Goal: Task Accomplishment & Management: Manage account settings

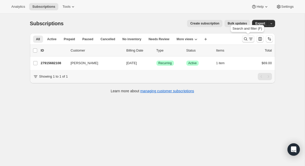
click at [245, 38] on icon "Search and filter results" at bounding box center [245, 38] width 5 height 5
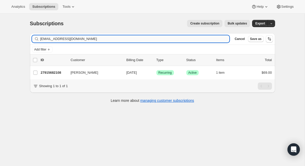
click at [128, 42] on input "[EMAIL_ADDRESS][DOMAIN_NAME]" at bounding box center [134, 38] width 189 height 7
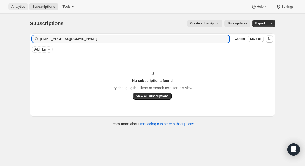
type input "[EMAIL_ADDRESS][DOMAIN_NAME]"
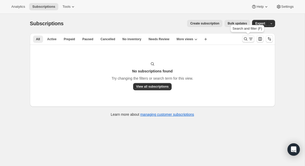
click at [245, 39] on icon "Search and filter results" at bounding box center [245, 38] width 5 height 5
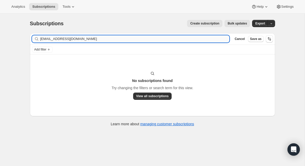
click at [149, 38] on input "[EMAIL_ADDRESS][DOMAIN_NAME]" at bounding box center [134, 38] width 189 height 7
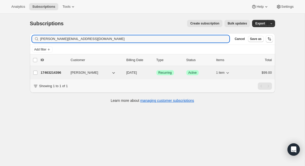
type input "[PERSON_NAME][EMAIL_ADDRESS][DOMAIN_NAME]"
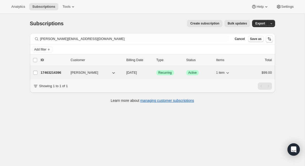
click at [60, 71] on p "17463214396" at bounding box center [54, 72] width 26 height 5
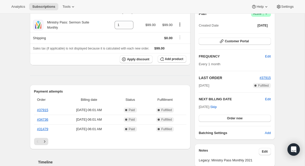
scroll to position [83, 0]
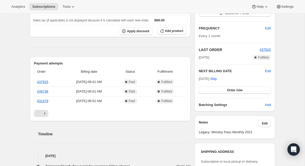
click at [44, 117] on div "Payment attempts Order Billing date Status Fulfillment #37915 [DATE] · 06:01 AM…" at bounding box center [110, 89] width 161 height 64
click at [44, 115] on icon "Next" at bounding box center [44, 113] width 5 height 5
click at [45, 115] on icon "Next" at bounding box center [44, 113] width 5 height 5
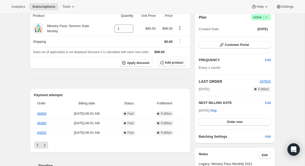
scroll to position [49, 0]
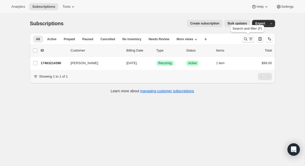
click at [245, 40] on icon "Search and filter results" at bounding box center [245, 38] width 3 height 3
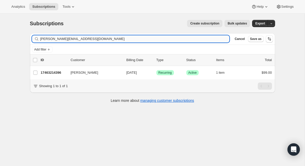
click at [156, 40] on input "[PERSON_NAME][EMAIL_ADDRESS][DOMAIN_NAME]" at bounding box center [134, 38] width 189 height 7
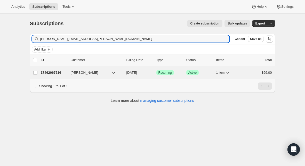
type input "[PERSON_NAME][EMAIL_ADDRESS][PERSON_NAME][DOMAIN_NAME]"
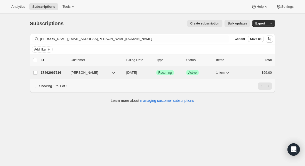
click at [51, 73] on p "17462067516" at bounding box center [54, 72] width 26 height 5
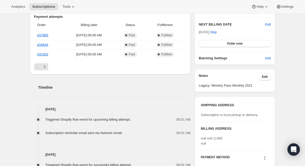
scroll to position [94, 0]
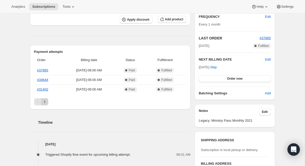
click at [47, 99] on icon "Next" at bounding box center [44, 101] width 5 height 5
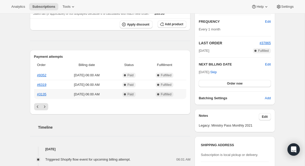
scroll to position [88, 0]
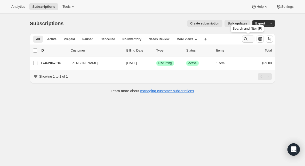
click at [245, 38] on icon "Search and filter results" at bounding box center [245, 38] width 5 height 5
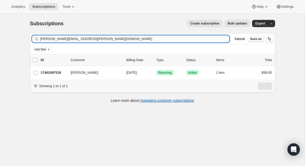
click at [146, 40] on input "[PERSON_NAME][EMAIL_ADDRESS][PERSON_NAME][DOMAIN_NAME]" at bounding box center [134, 38] width 189 height 7
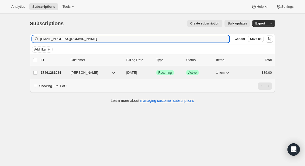
type input "[EMAIL_ADDRESS][DOMAIN_NAME]"
click at [47, 76] on div "17461281084 [PERSON_NAME] [DATE] Success Recurring Success Active 1 item $89.00" at bounding box center [156, 72] width 231 height 7
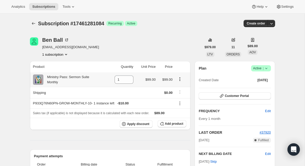
click at [179, 79] on icon "Product actions" at bounding box center [179, 79] width 5 height 5
click at [180, 87] on span "Swap variant" at bounding box center [179, 89] width 19 height 4
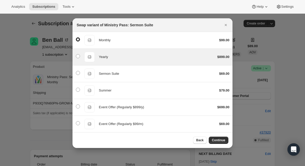
click at [135, 58] on div "Yearly" at bounding box center [156, 56] width 114 height 5
radio input "false"
radio input "true"
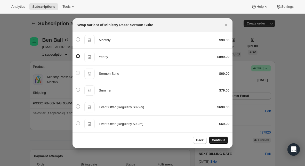
click at [219, 140] on span "Continue" at bounding box center [218, 140] width 13 height 4
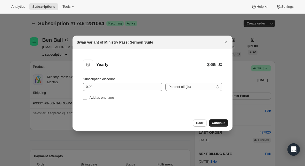
click at [222, 121] on span "Continue" at bounding box center [218, 123] width 13 height 4
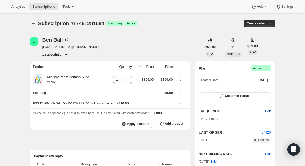
click at [268, 111] on span "Edit" at bounding box center [268, 111] width 6 height 5
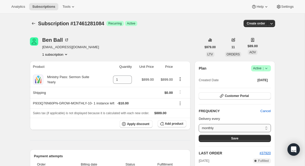
click at [266, 127] on select "monthly Custom..." at bounding box center [234, 128] width 72 height 8
select select "custom"
click at [198, 124] on select "monthly Custom..." at bounding box center [234, 128] width 72 height 8
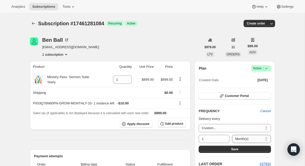
click at [247, 139] on select "Day(s) Week(s) Month(s) Year(s)" at bounding box center [251, 139] width 39 height 8
select select "YEAR"
click at [232, 135] on select "Day(s) Week(s) Month(s) Year(s)" at bounding box center [251, 139] width 39 height 8
click at [238, 150] on button "Save" at bounding box center [234, 149] width 72 height 7
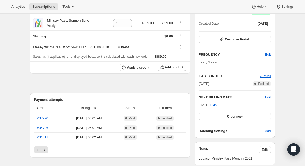
scroll to position [88, 0]
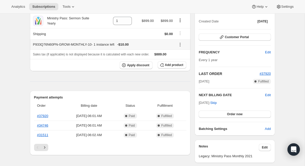
click at [180, 44] on icon at bounding box center [179, 44] width 5 height 5
click at [181, 61] on span "Remove" at bounding box center [182, 63] width 12 height 4
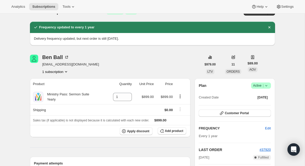
scroll to position [12, 0]
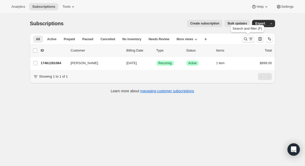
click at [245, 40] on icon "Search and filter results" at bounding box center [245, 38] width 5 height 5
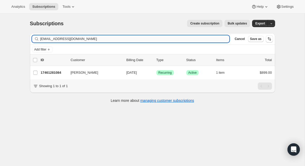
click at [116, 41] on input "[EMAIL_ADDRESS][DOMAIN_NAME]" at bounding box center [134, 38] width 189 height 7
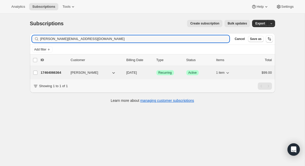
type input "[PERSON_NAME][EMAIL_ADDRESS][DOMAIN_NAME]"
click at [56, 73] on p "17464066364" at bounding box center [54, 72] width 26 height 5
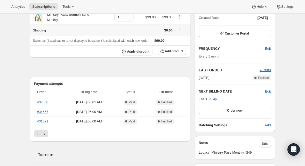
scroll to position [64, 0]
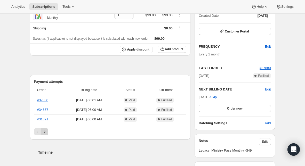
click at [44, 131] on icon "Next" at bounding box center [44, 131] width 1 height 2
click at [44, 134] on icon "Next" at bounding box center [44, 131] width 5 height 5
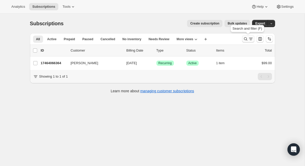
click at [245, 39] on icon "Search and filter results" at bounding box center [245, 38] width 5 height 5
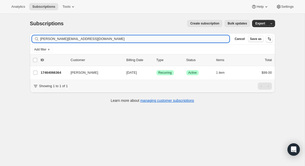
click at [120, 38] on input "[PERSON_NAME][EMAIL_ADDRESS][DOMAIN_NAME]" at bounding box center [134, 38] width 189 height 7
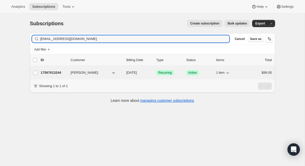
type input "[EMAIL_ADDRESS][DOMAIN_NAME]"
click at [53, 73] on p "17567613244" at bounding box center [54, 72] width 26 height 5
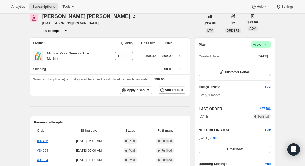
scroll to position [16, 0]
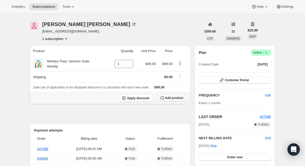
click at [172, 99] on span "Add product" at bounding box center [174, 98] width 18 height 4
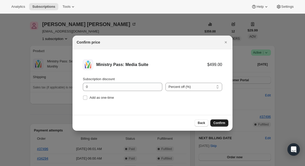
click at [221, 123] on span "Confirm" at bounding box center [219, 123] width 12 height 4
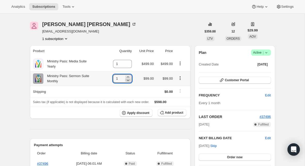
click at [128, 81] on icon at bounding box center [127, 80] width 5 height 5
type input "0"
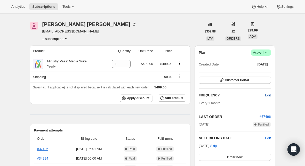
click at [267, 96] on span "Edit" at bounding box center [268, 95] width 6 height 5
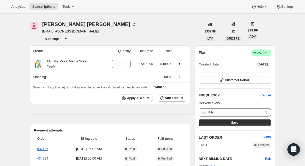
click at [236, 114] on select "monthly Custom..." at bounding box center [234, 112] width 72 height 8
select select "custom"
click at [198, 108] on select "monthly Custom..." at bounding box center [234, 112] width 72 height 8
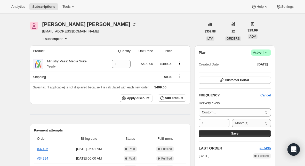
click at [246, 124] on select "Day(s) Week(s) Month(s) Year(s)" at bounding box center [251, 123] width 39 height 8
select select "YEAR"
click at [232, 119] on select "Day(s) Week(s) Month(s) Year(s)" at bounding box center [251, 123] width 39 height 8
click at [236, 131] on span "Save" at bounding box center [234, 133] width 7 height 4
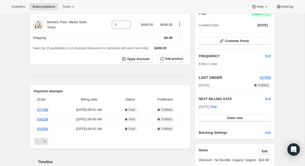
scroll to position [103, 0]
